Goal: Navigation & Orientation: Find specific page/section

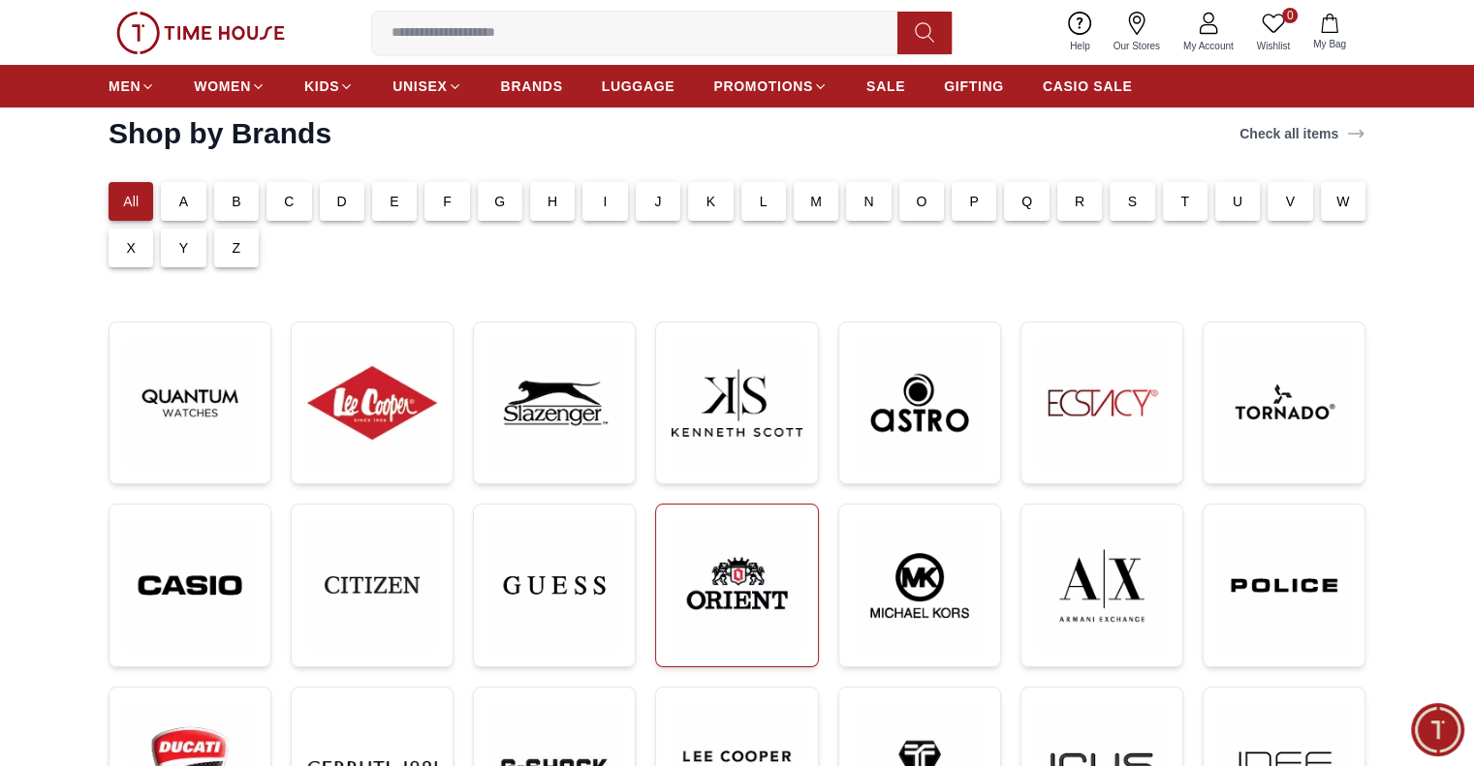
scroll to position [291, 0]
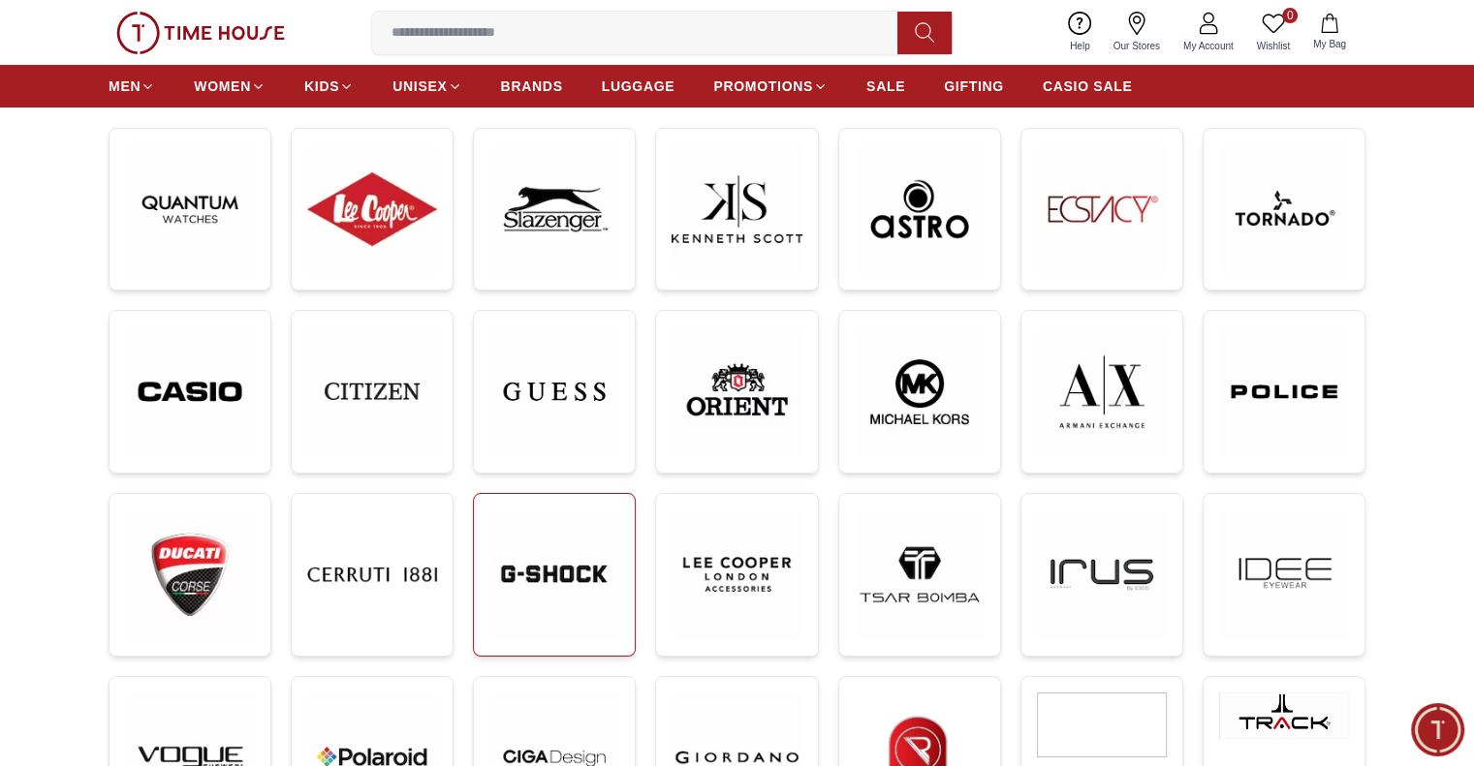
click at [548, 617] on img at bounding box center [554, 575] width 130 height 130
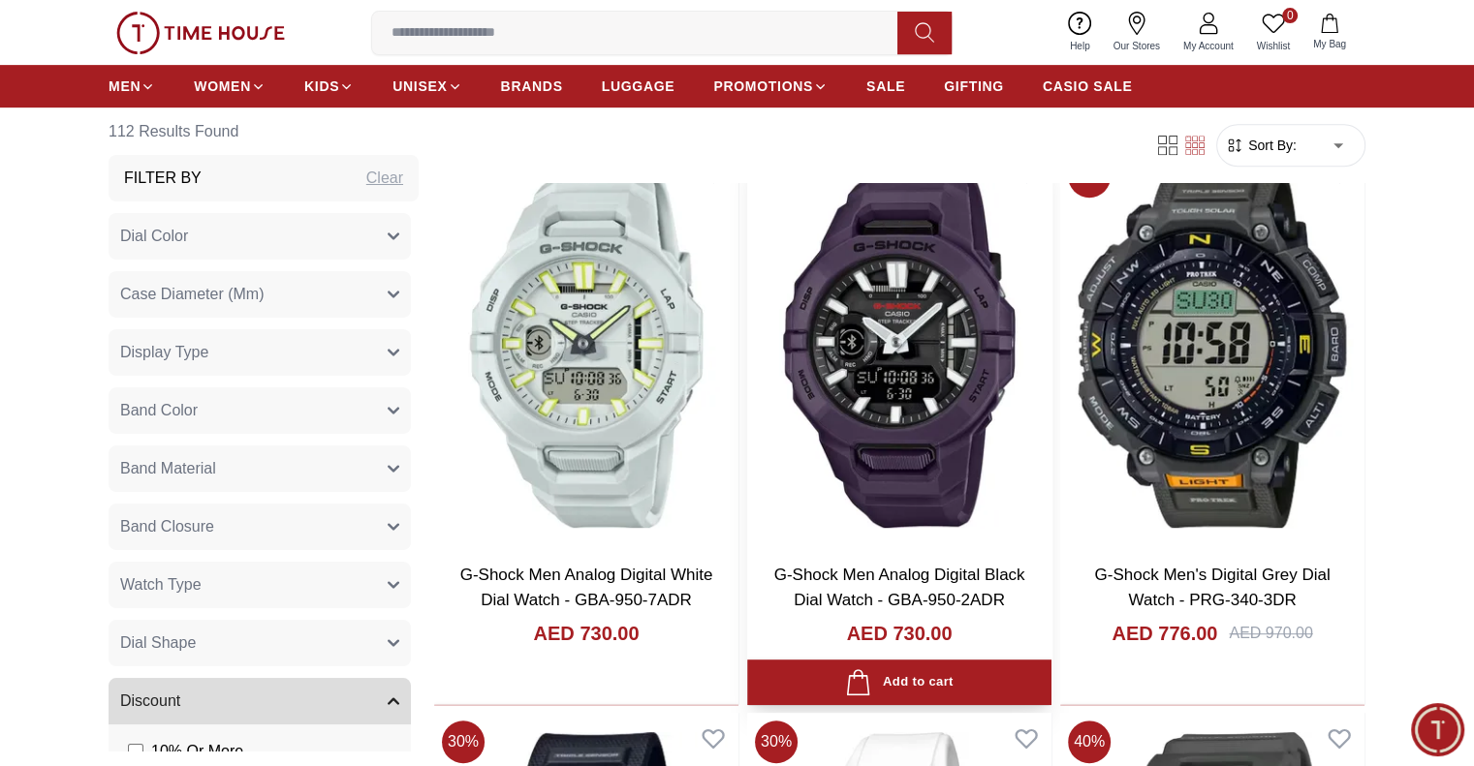
scroll to position [484, 0]
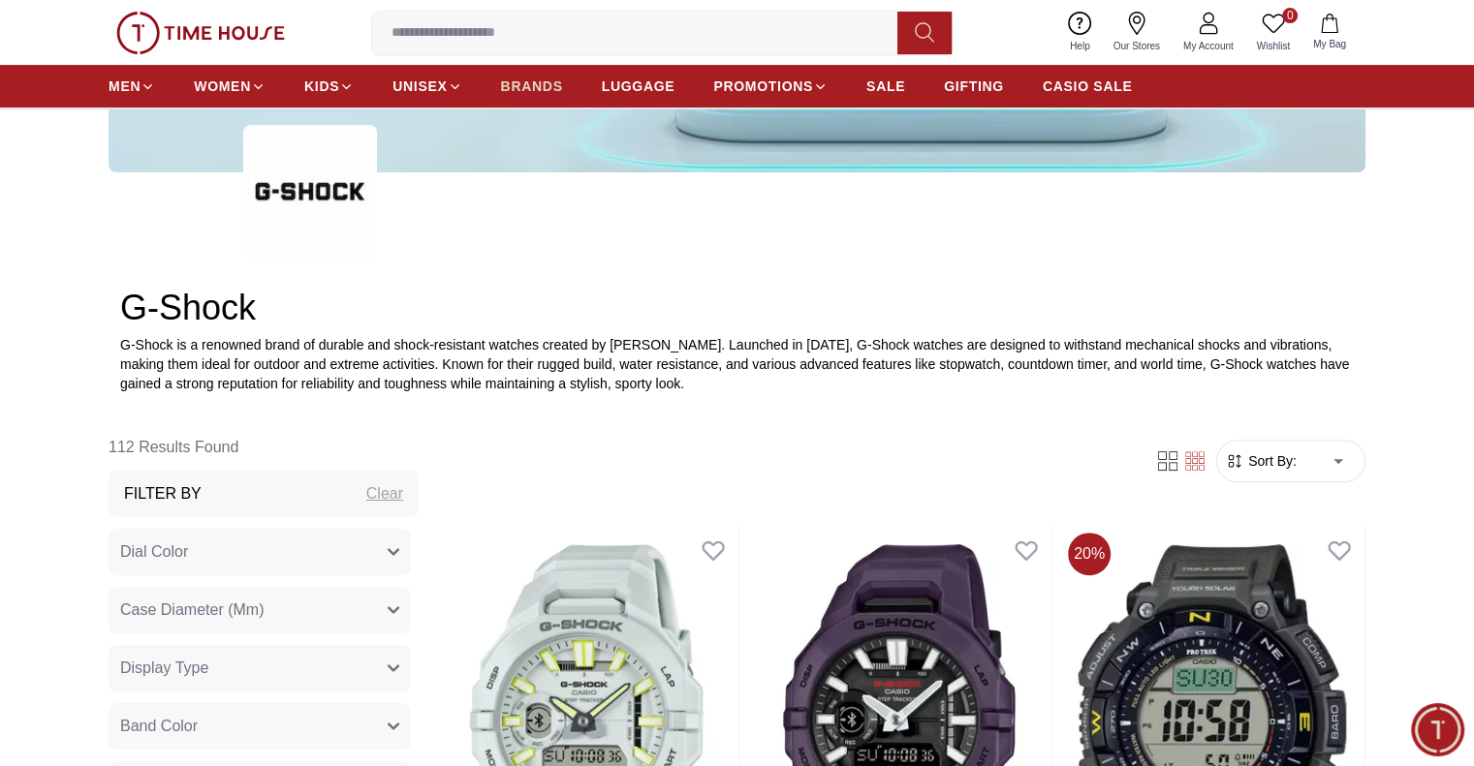
click at [527, 80] on span "BRANDS" at bounding box center [532, 86] width 62 height 19
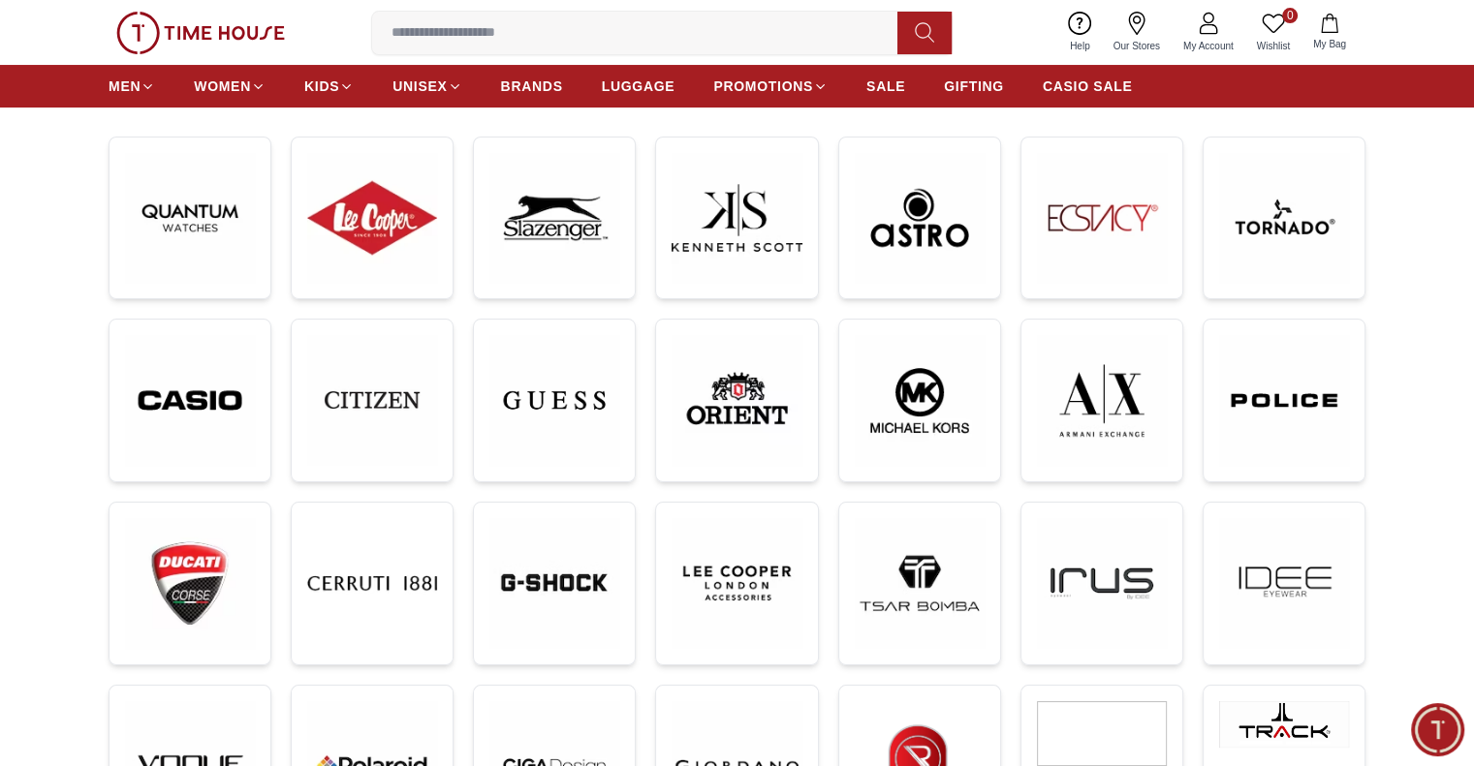
scroll to position [291, 0]
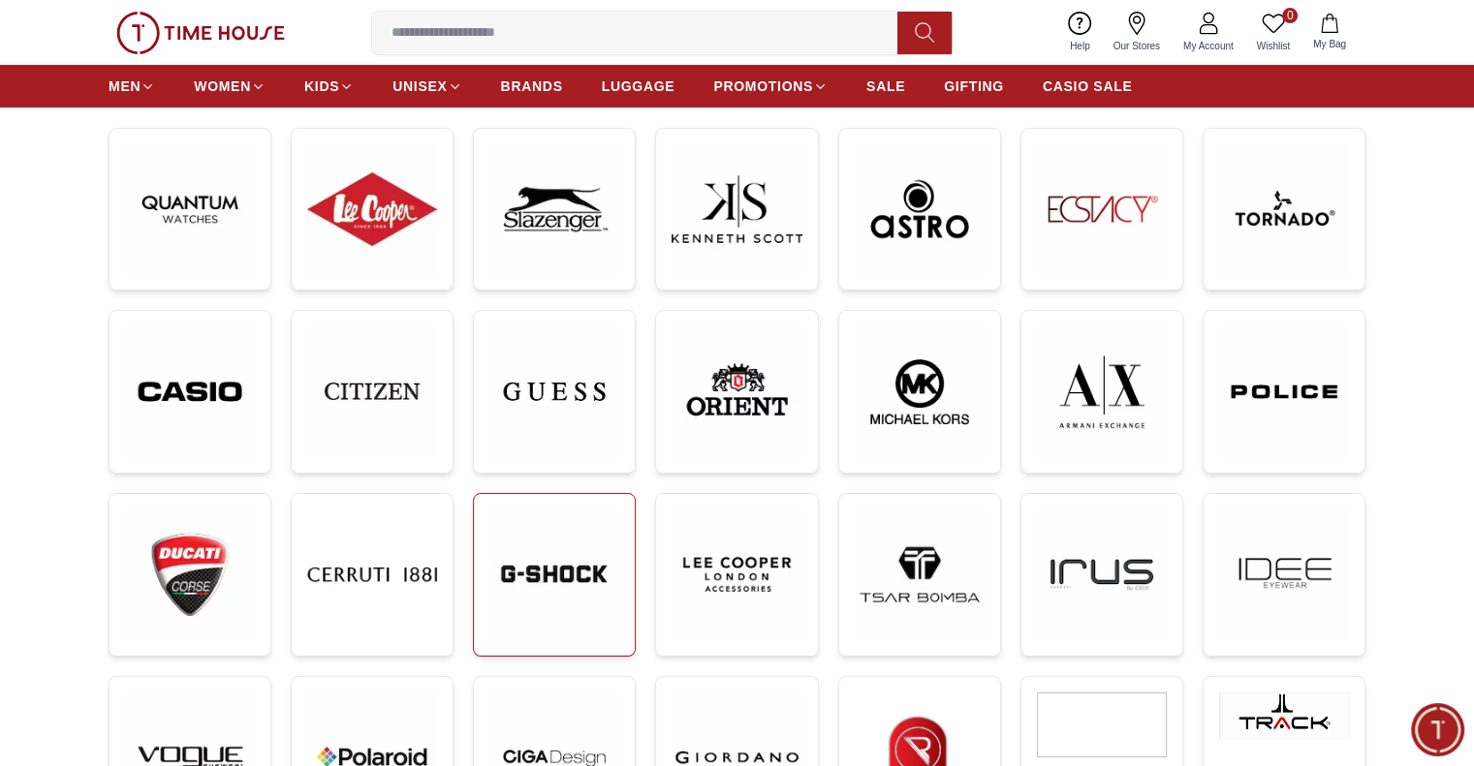
click at [539, 580] on img at bounding box center [554, 575] width 130 height 130
